Goal: Task Accomplishment & Management: Manage account settings

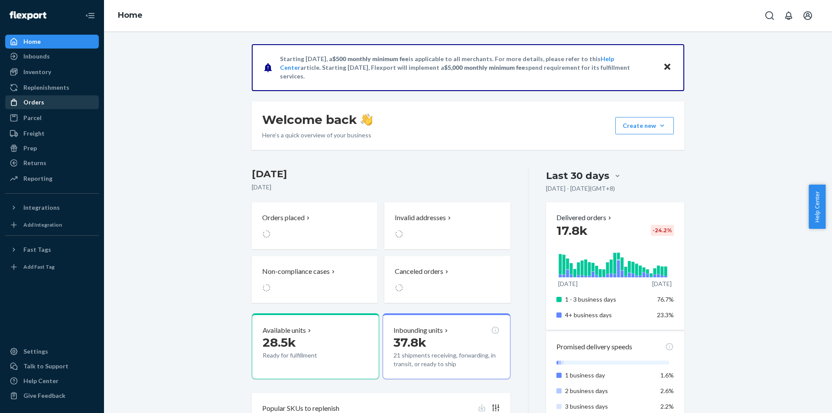
click at [52, 100] on div "Orders" at bounding box center [52, 102] width 92 height 12
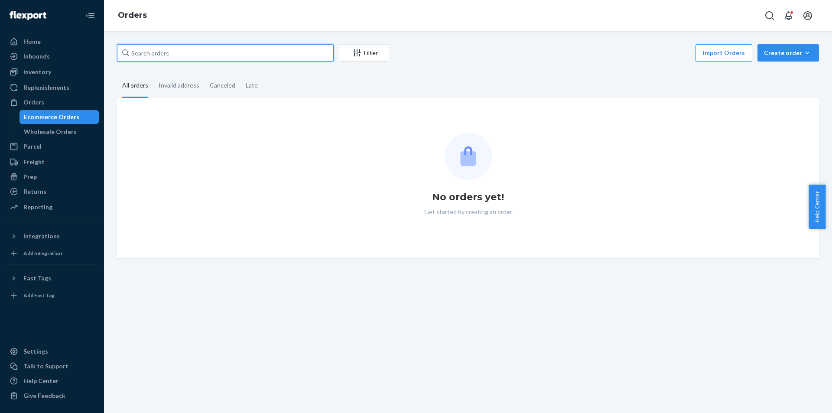
click at [325, 48] on input "text" at bounding box center [225, 52] width 217 height 17
paste input "US25336266"
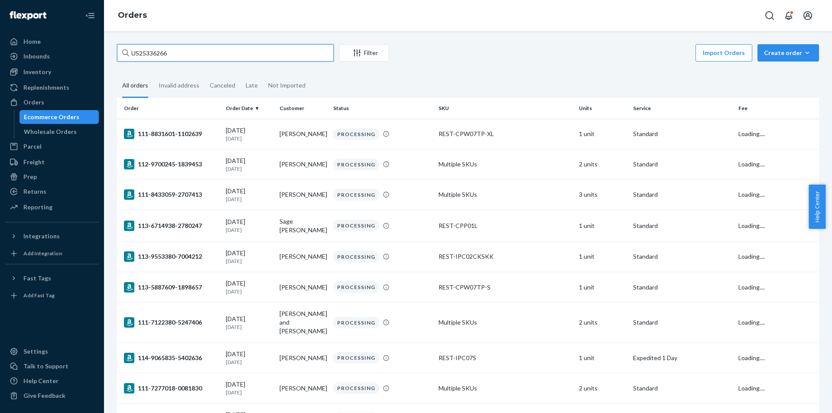
type input "US25336266"
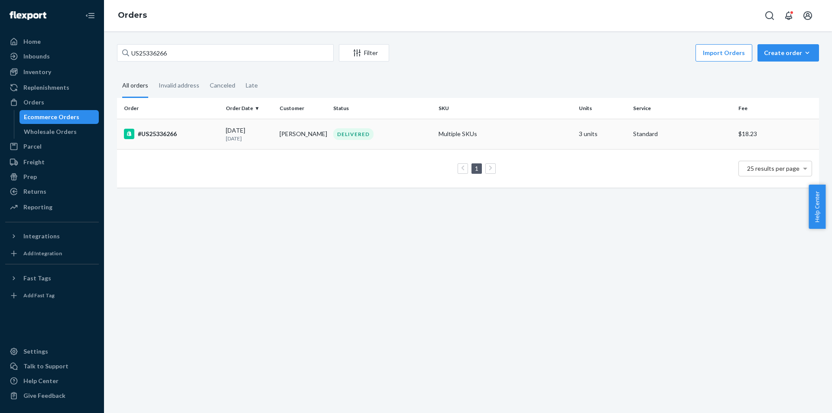
click at [194, 141] on td "#US25336266" at bounding box center [169, 134] width 105 height 30
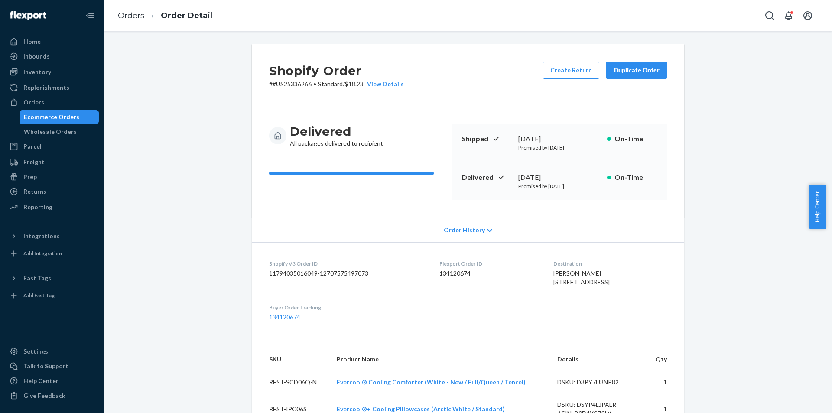
click at [609, 65] on button "Duplicate Order" at bounding box center [636, 70] width 61 height 17
click at [576, 71] on button "Create Return" at bounding box center [571, 70] width 56 height 17
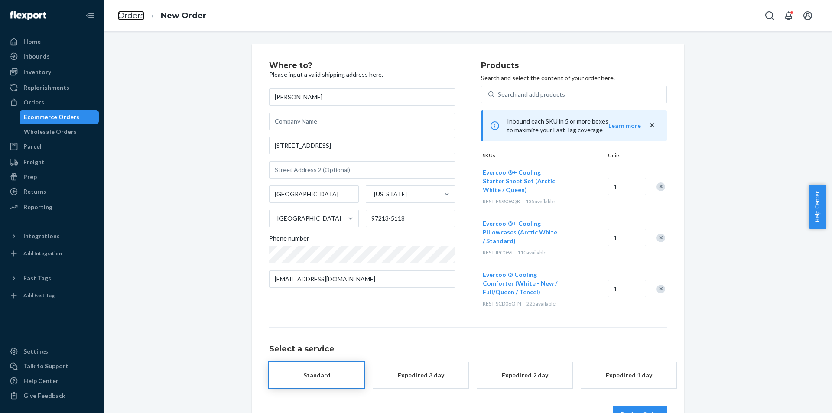
click at [130, 14] on link "Orders" at bounding box center [131, 16] width 26 height 10
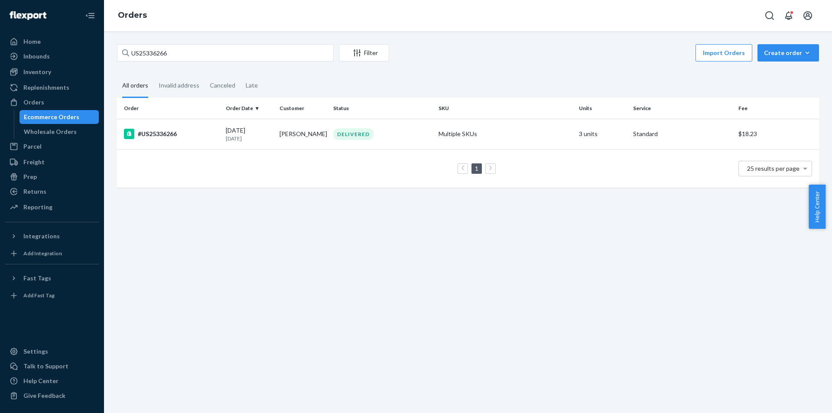
click at [206, 150] on td "1 25 results per page" at bounding box center [468, 168] width 702 height 39
click at [201, 133] on div "#US25336266" at bounding box center [171, 134] width 95 height 10
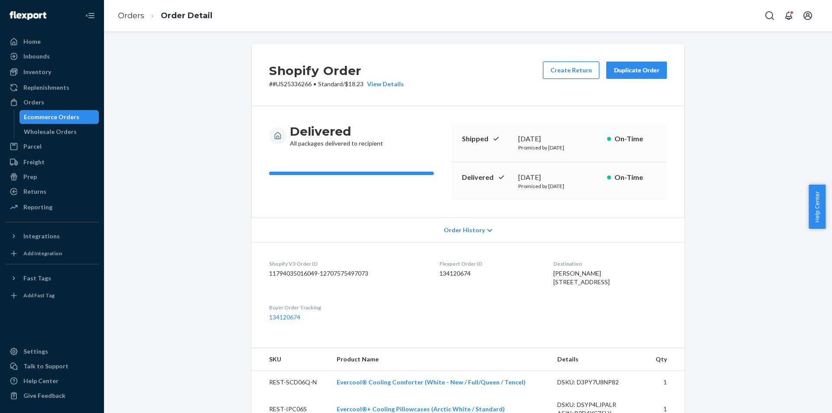
click at [573, 62] on button "Create Return" at bounding box center [571, 70] width 56 height 17
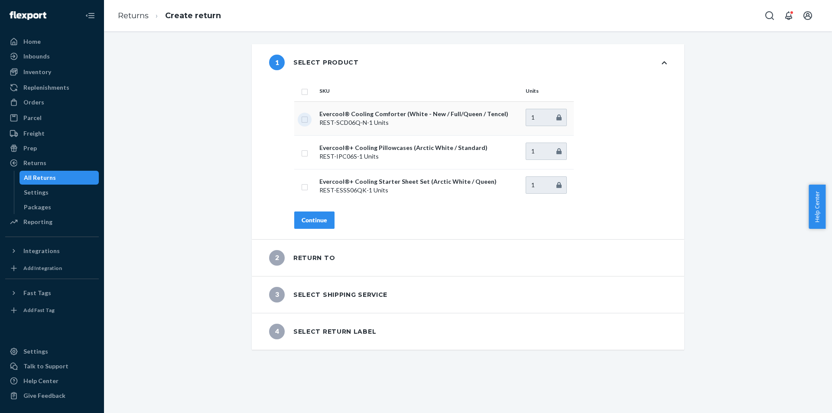
click at [301, 122] on input "checkbox" at bounding box center [304, 118] width 7 height 9
checkbox input "true"
click at [315, 222] on div "Continue" at bounding box center [315, 220] width 26 height 9
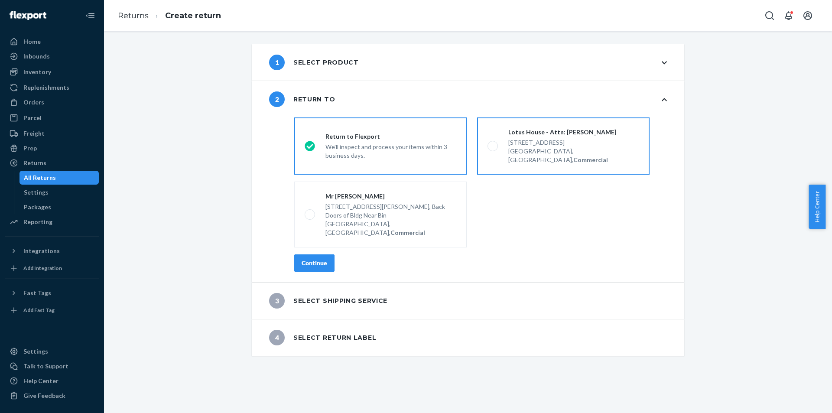
click at [509, 156] on label "Lotus House - Attn: [PERSON_NAME] [STREET_ADDRESS], Commercial" at bounding box center [563, 145] width 172 height 57
click at [493, 149] on input "Lotus House - Attn: [PERSON_NAME] [STREET_ADDRESS], Commercial" at bounding box center [491, 146] width 6 height 6
radio input "true"
click at [328, 254] on button "Continue" at bounding box center [314, 262] width 40 height 17
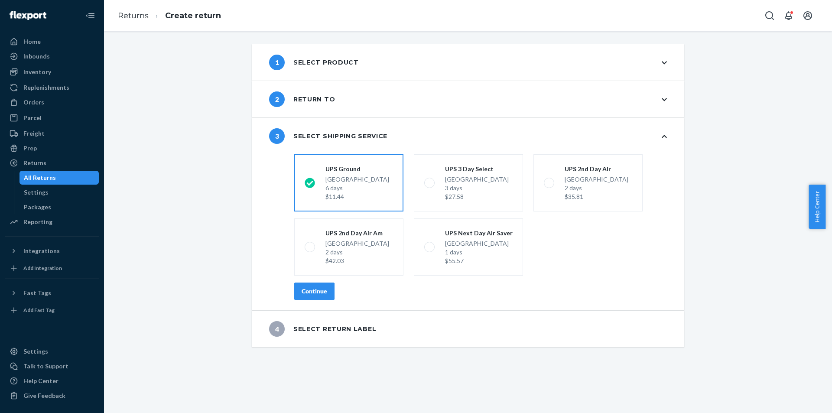
click at [323, 293] on div "Continue" at bounding box center [315, 291] width 26 height 9
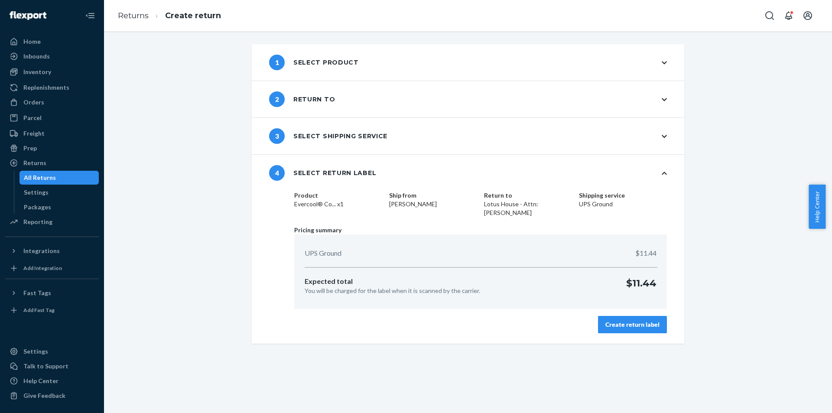
click at [638, 325] on div "Create return label" at bounding box center [632, 324] width 54 height 9
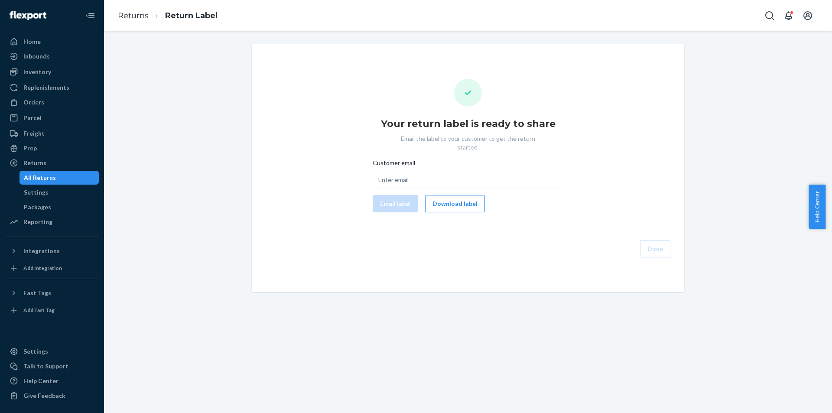
click at [436, 184] on div "Customer email Email label Download label" at bounding box center [468, 186] width 191 height 54
click at [436, 195] on button "Download label" at bounding box center [455, 203] width 60 height 17
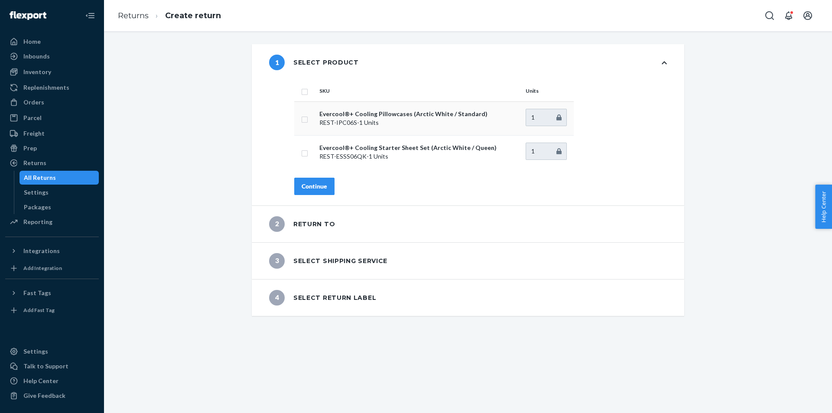
click at [391, 124] on p "REST-IPC06S - 1 Units" at bounding box center [418, 122] width 199 height 9
click at [301, 119] on input "checkbox" at bounding box center [304, 118] width 7 height 9
checkbox input "true"
click at [314, 182] on div "Continue" at bounding box center [315, 186] width 26 height 9
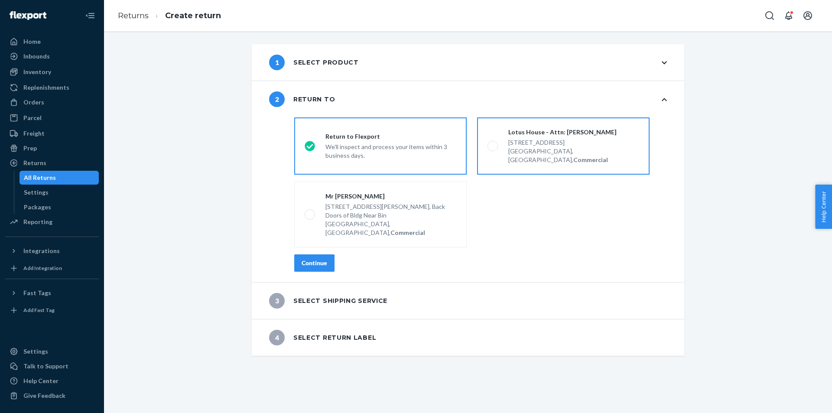
click at [535, 148] on div "[GEOGRAPHIC_DATA], [GEOGRAPHIC_DATA], Commercial" at bounding box center [573, 155] width 131 height 17
click at [493, 148] on input "Lotus House - Attn: [PERSON_NAME] [STREET_ADDRESS], Commercial" at bounding box center [491, 146] width 6 height 6
radio input "true"
click at [311, 259] on div "Continue" at bounding box center [315, 263] width 26 height 9
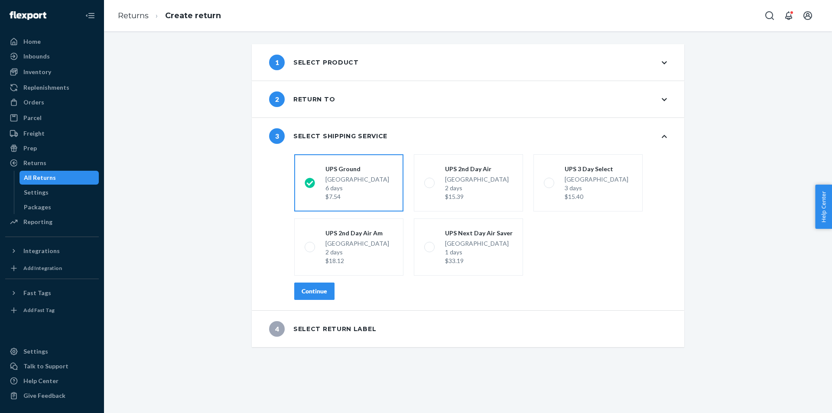
click at [322, 287] on div "Continue" at bounding box center [315, 291] width 26 height 9
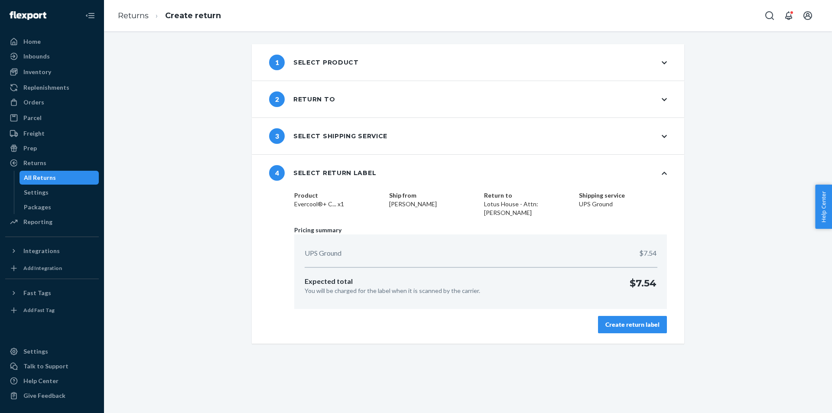
click at [610, 316] on button "Create return label" at bounding box center [632, 324] width 69 height 17
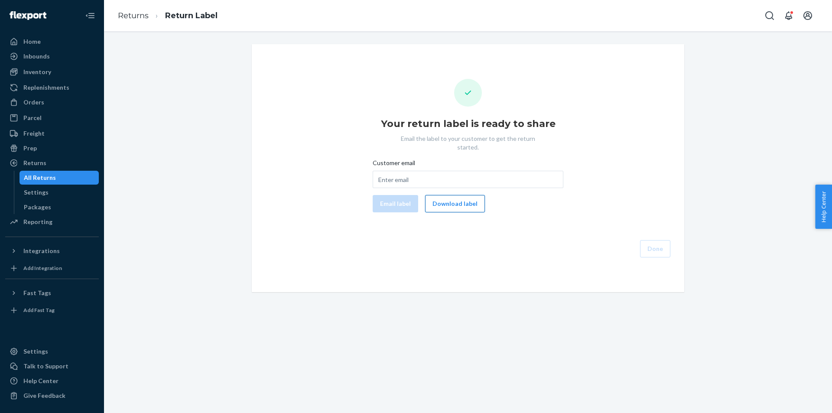
click at [463, 199] on button "Download label" at bounding box center [455, 203] width 60 height 17
